Goal: Navigation & Orientation: Find specific page/section

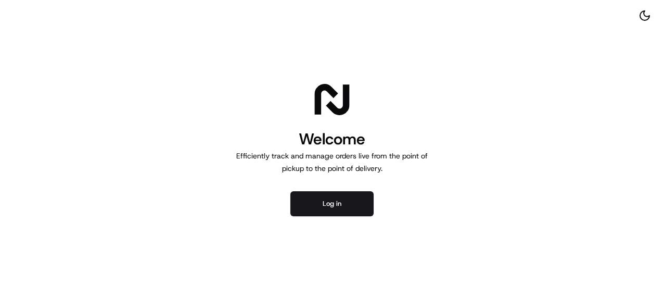
click at [347, 203] on button "Log in" at bounding box center [331, 203] width 83 height 25
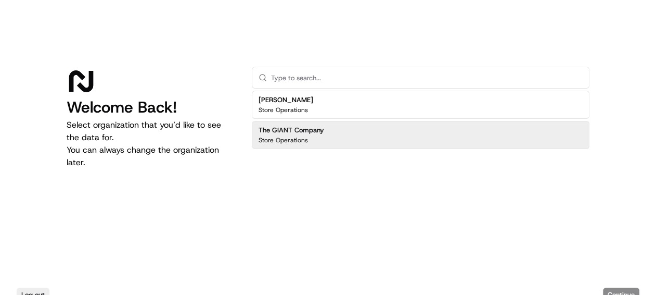
click at [371, 137] on div "The GIANT Company Store Operations" at bounding box center [421, 135] width 338 height 28
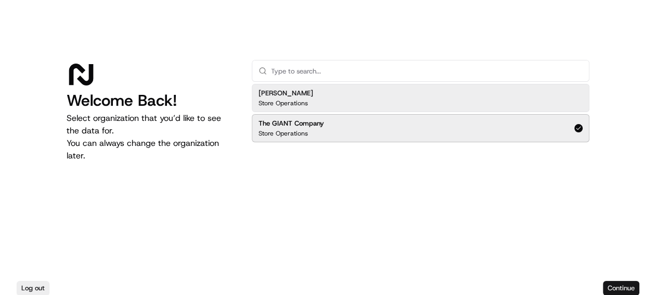
click at [619, 288] on button "Continue" at bounding box center [621, 287] width 36 height 15
